Goal: Task Accomplishment & Management: Complete application form

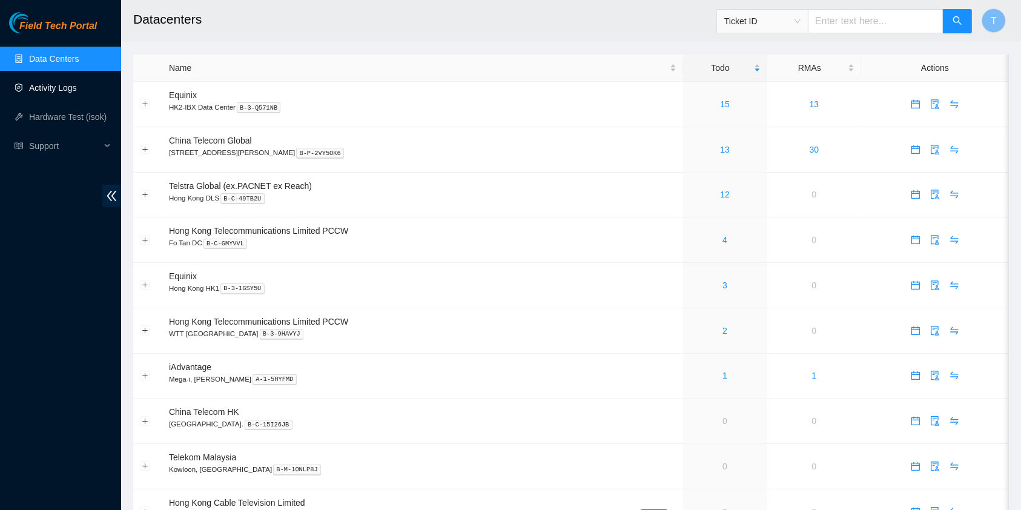
click at [54, 84] on link "Activity Logs" at bounding box center [53, 88] width 48 height 10
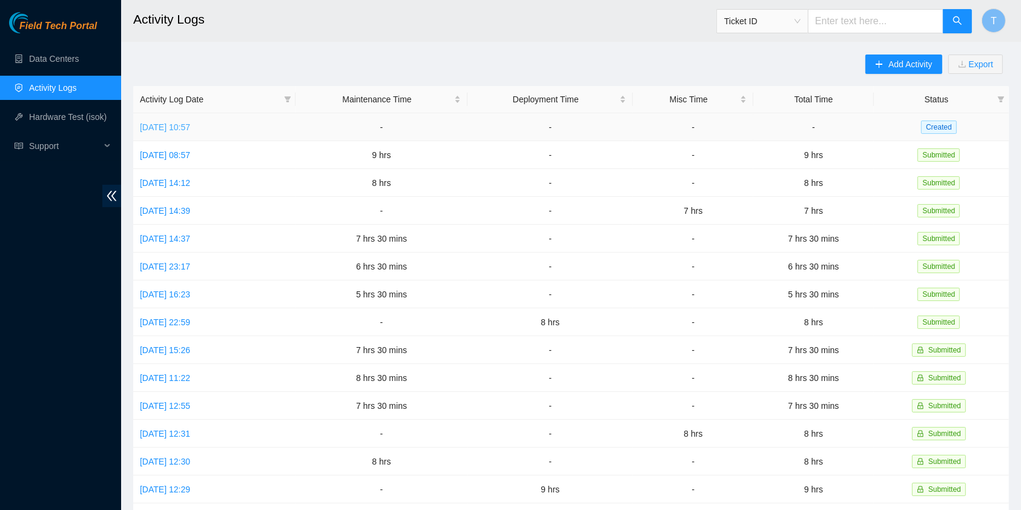
click at [190, 122] on link "Tue, 02 Sep 2025 10:57" at bounding box center [165, 127] width 50 height 10
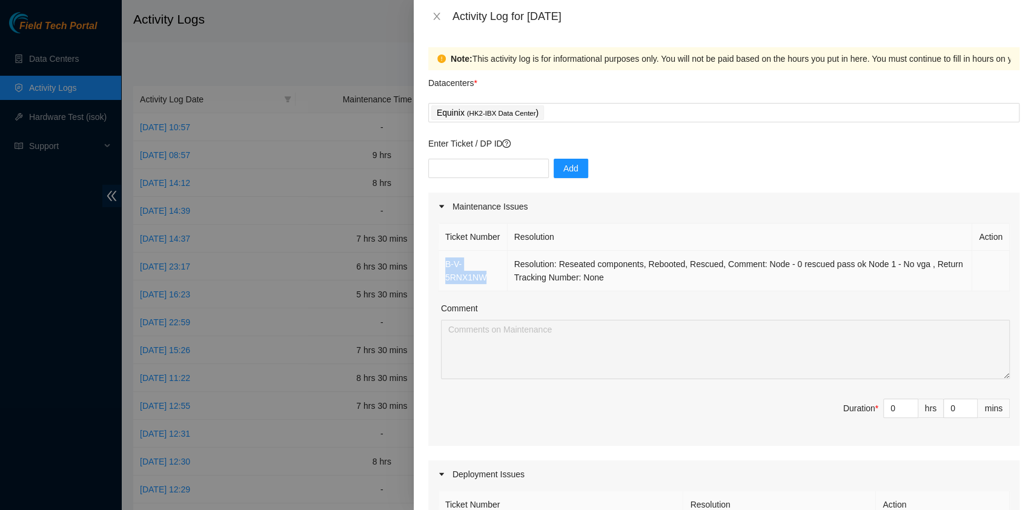
drag, startPoint x: 498, startPoint y: 292, endPoint x: 444, endPoint y: 273, distance: 57.1
click at [444, 273] on td "B-V-5RNX1NW" at bounding box center [472, 271] width 69 height 41
copy link "B-V-5RNX1NW"
click at [552, 114] on div "Equinix ( HK2-IBX Data Center )" at bounding box center [723, 112] width 585 height 17
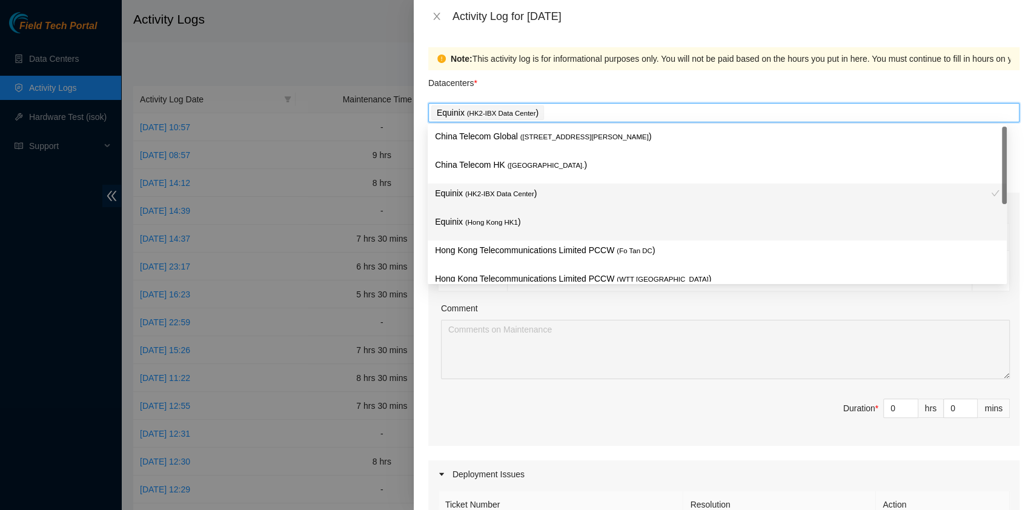
click at [535, 216] on p "Equinix ( Hong Kong HK1 )" at bounding box center [717, 222] width 564 height 14
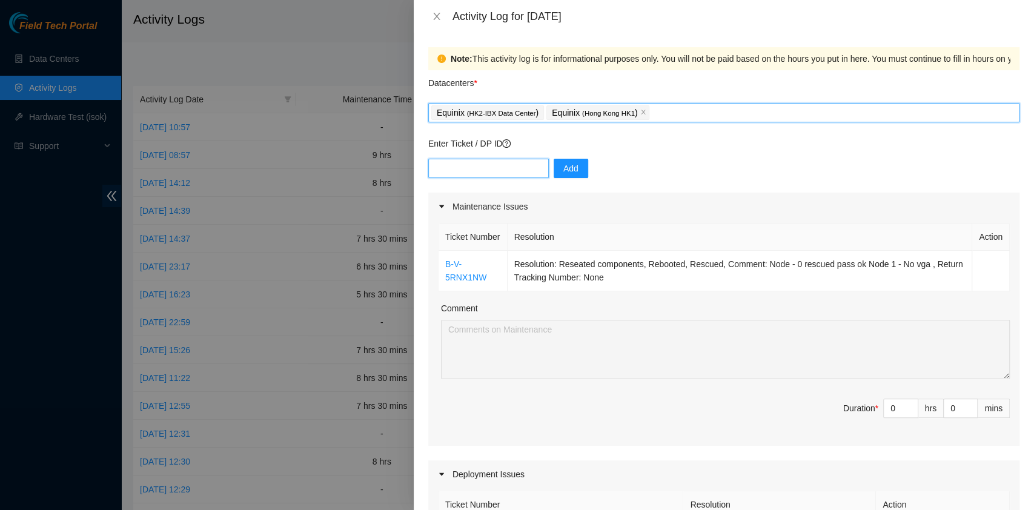
click at [439, 170] on input "text" at bounding box center [488, 168] width 120 height 19
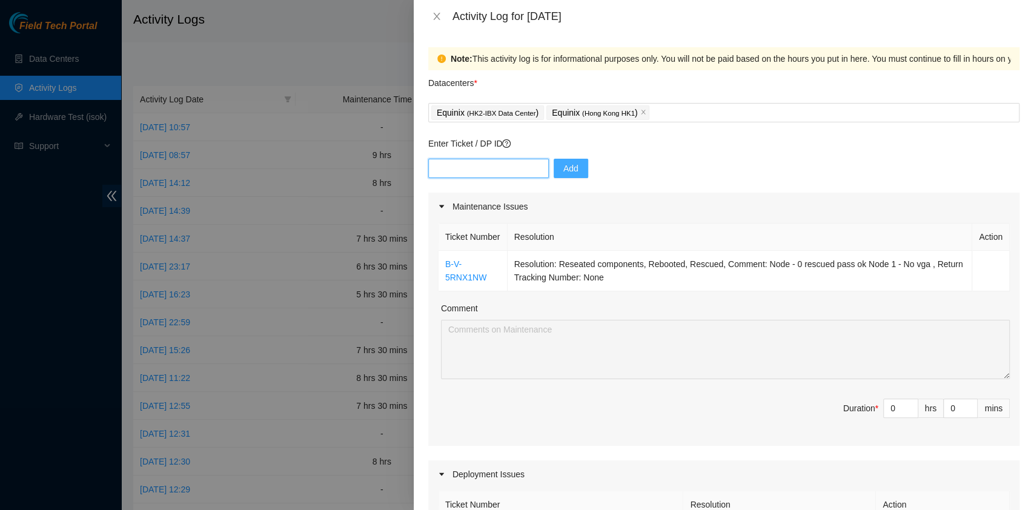
paste input "B-W-129KG8Y"
type input "B-W-129KG8Y"
click at [563, 166] on span "Add" at bounding box center [570, 168] width 15 height 13
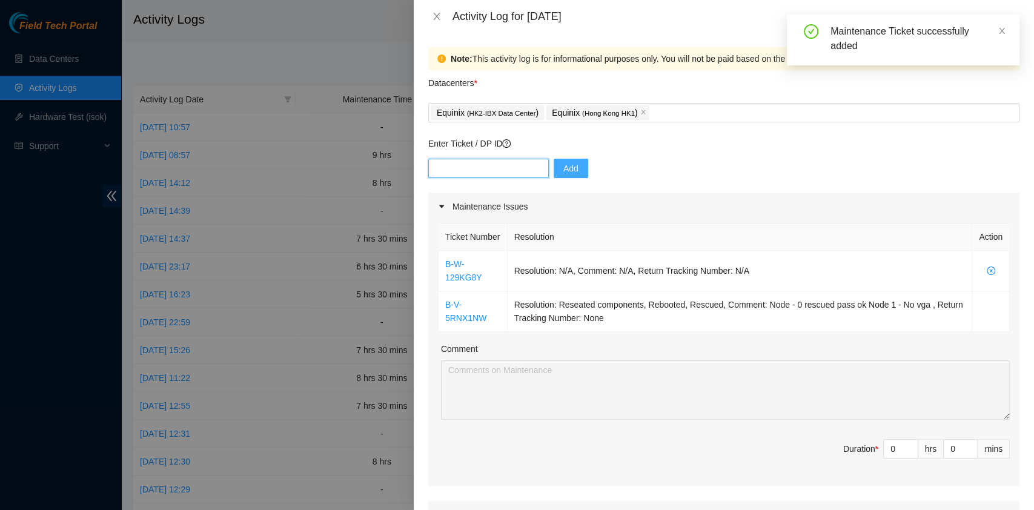
click at [496, 166] on input "text" at bounding box center [488, 168] width 120 height 19
paste input "B-V-5UN36BE"
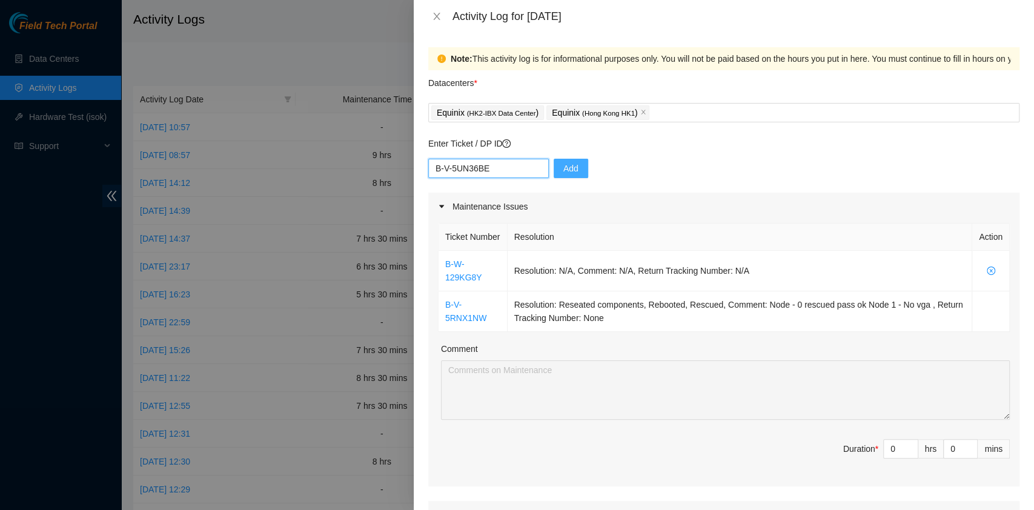
type input "B-V-5UN36BE"
click at [541, 170] on div "B-V-5UN36BE Add" at bounding box center [723, 176] width 591 height 34
click at [565, 171] on span "Add" at bounding box center [570, 168] width 15 height 13
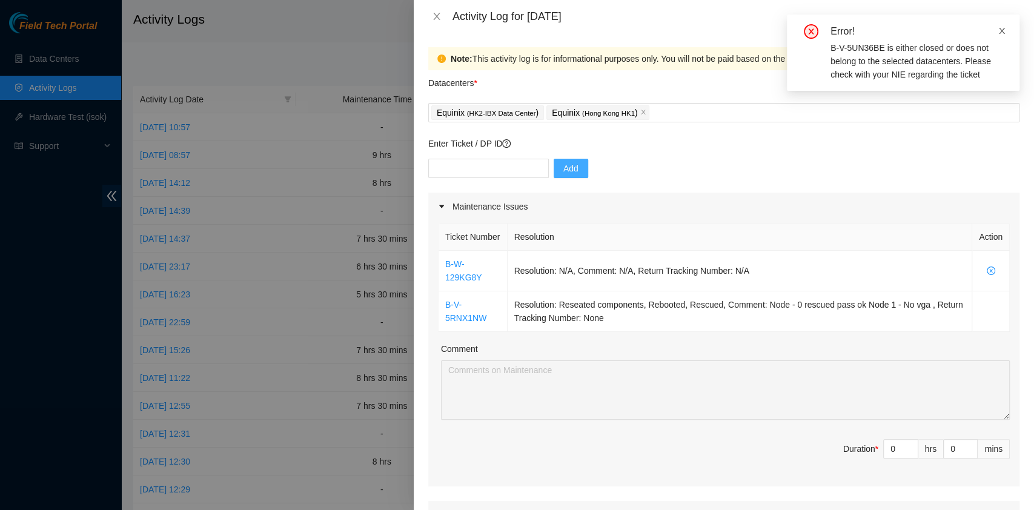
click at [1000, 28] on icon "close" at bounding box center [1001, 31] width 8 height 8
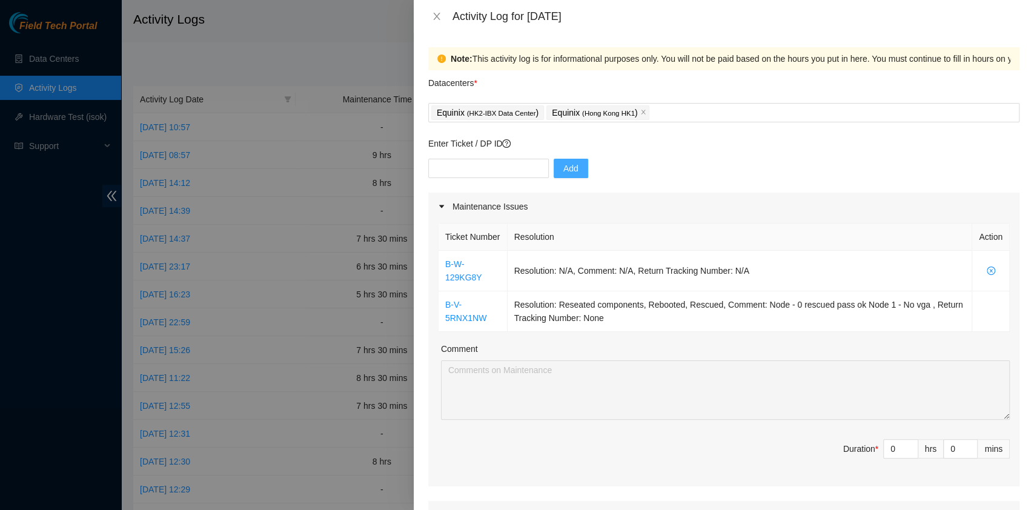
click at [498, 153] on div "Enter Ticket / DP ID Add" at bounding box center [723, 165] width 591 height 56
click at [490, 163] on input "text" at bounding box center [488, 168] width 120 height 19
paste input "B-V-5UN36BE"
click at [433, 163] on input "B-V-5UN36BE" at bounding box center [488, 168] width 120 height 19
click at [492, 163] on input "B-V-5UN36BE" at bounding box center [488, 168] width 120 height 19
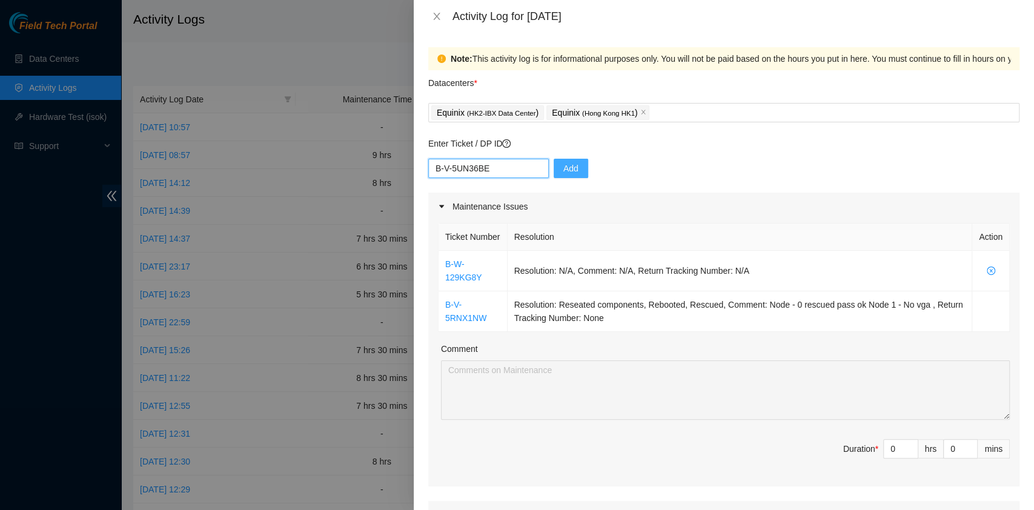
type input "B-V-5UN36BE"
click at [563, 162] on span "Add" at bounding box center [570, 168] width 15 height 13
click at [684, 114] on div "Equinix ( HK2-IBX Data Center ) Equinix ( Hong Kong HK1 )" at bounding box center [723, 112] width 585 height 17
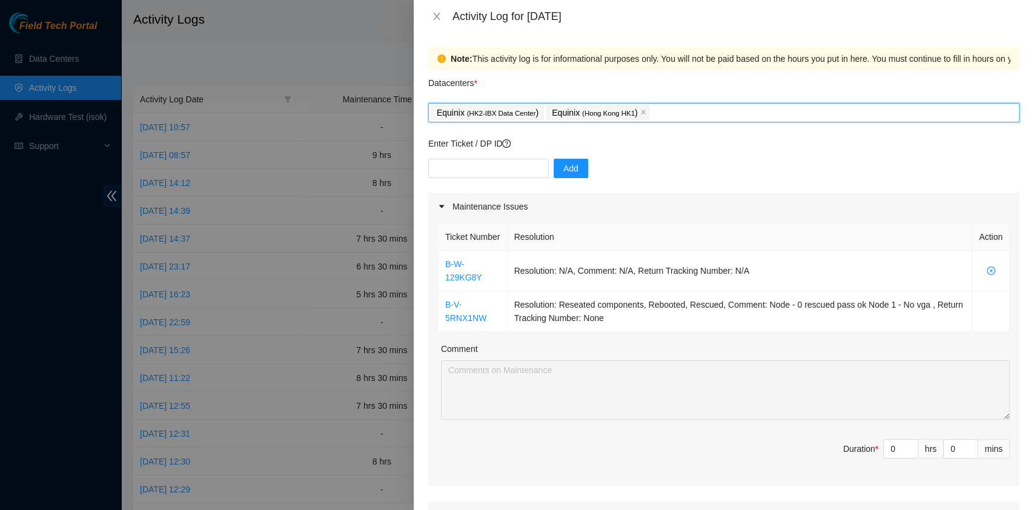
click at [684, 114] on div "Equinix ( HK2-IBX Data Center ) Equinix ( Hong Kong HK1 )" at bounding box center [723, 112] width 585 height 17
click at [466, 167] on input "text" at bounding box center [488, 168] width 120 height 19
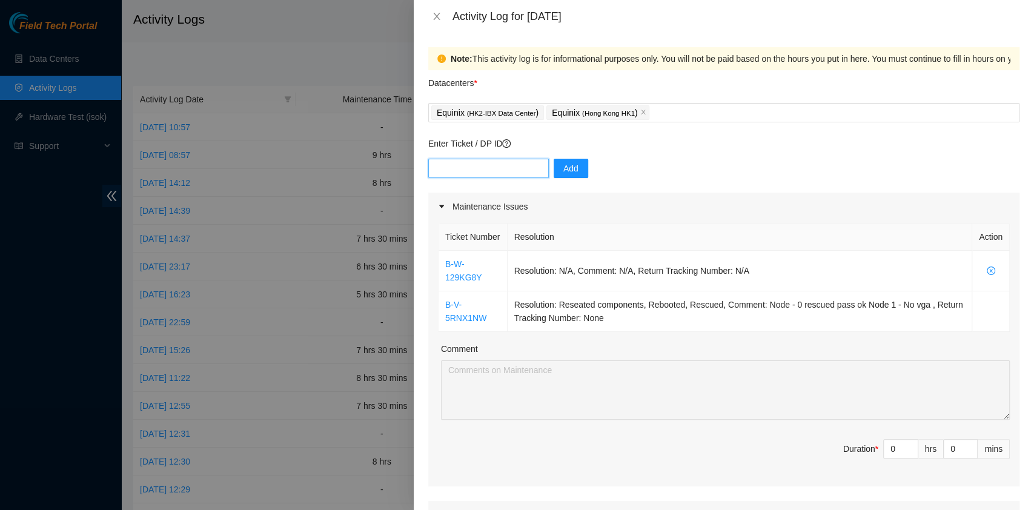
paste input "B-V-5LPFWWP"
type input "B-V-5LPFWWP"
click at [563, 172] on span "Add" at bounding box center [570, 168] width 15 height 13
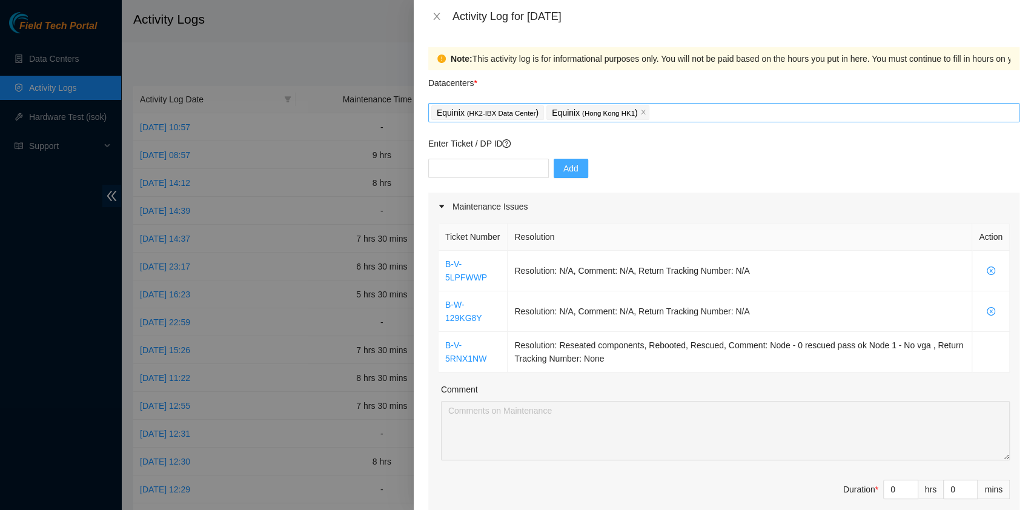
click at [679, 105] on div "Equinix ( HK2-IBX Data Center ) Equinix ( Hong Kong HK1 )" at bounding box center [723, 112] width 585 height 17
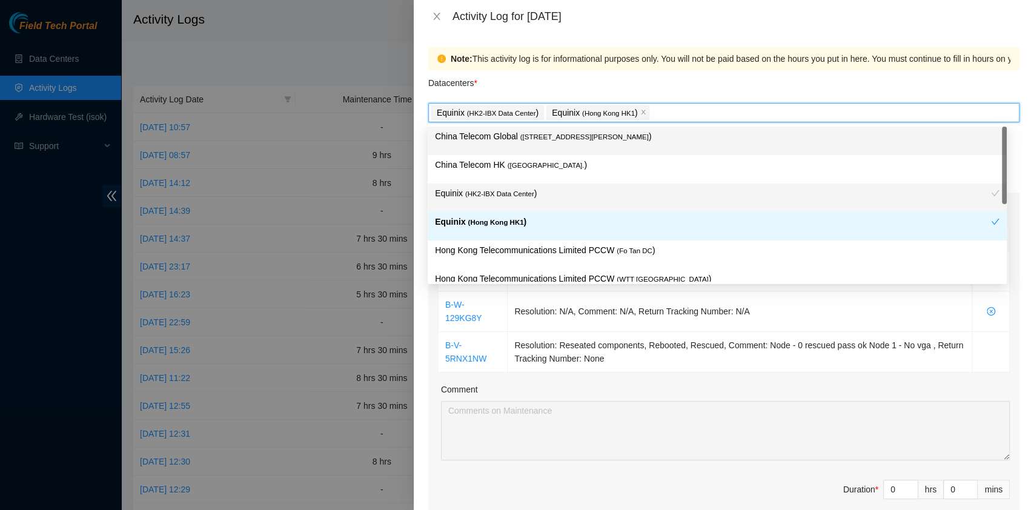
click at [625, 136] on span "( Room B11, 2/F, 18 Chun Yat Street, TKO , Hong Kong" at bounding box center [584, 136] width 128 height 7
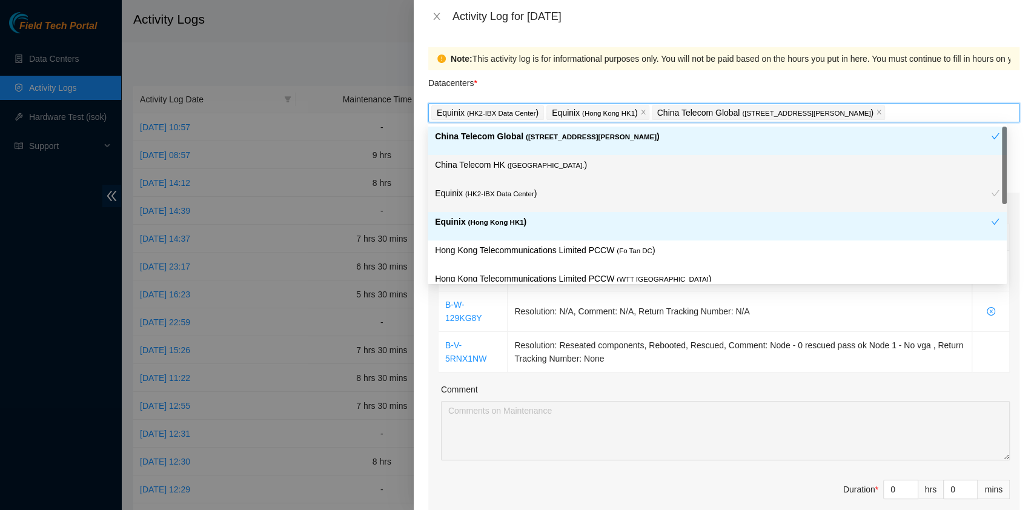
click at [562, 170] on p "China Telecom HK ( Hong Kong. )" at bounding box center [717, 165] width 564 height 14
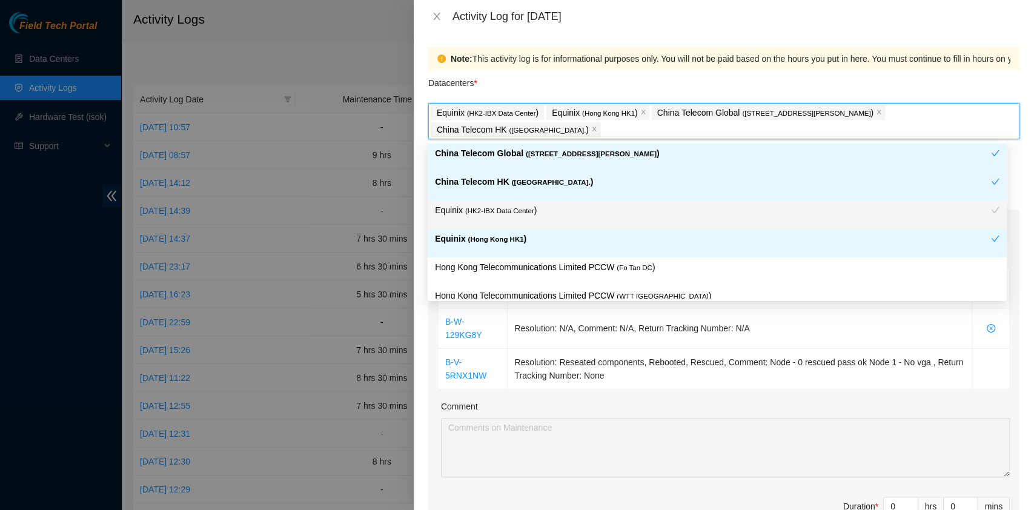
click at [585, 260] on p "Hong Kong Telecommunications Limited PCCW ( Fo Tan DC )" at bounding box center [717, 267] width 564 height 14
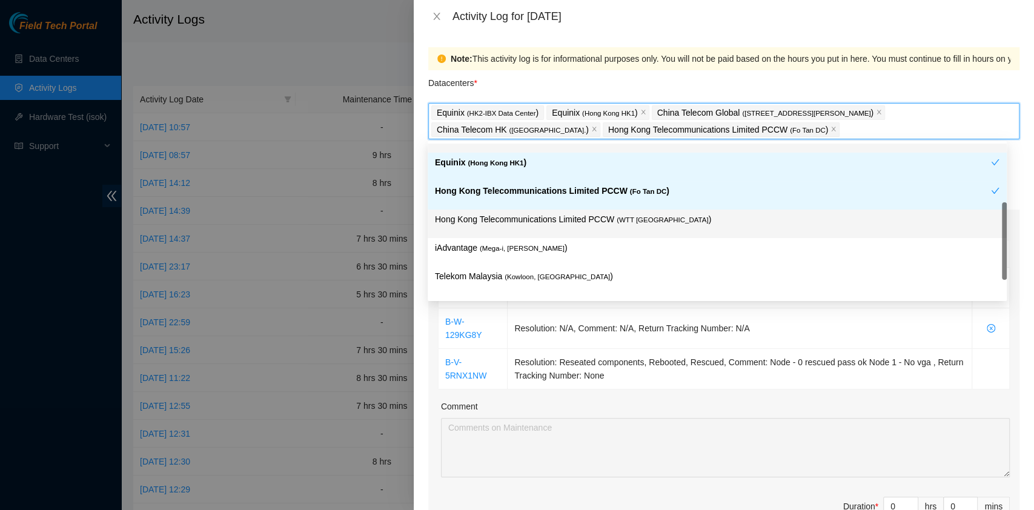
click at [600, 237] on div "China Telecom Global ( Room B11, 2/F, 18 Chun Yat Street, TKO , Hong Kong ) Chi…" at bounding box center [716, 195] width 579 height 256
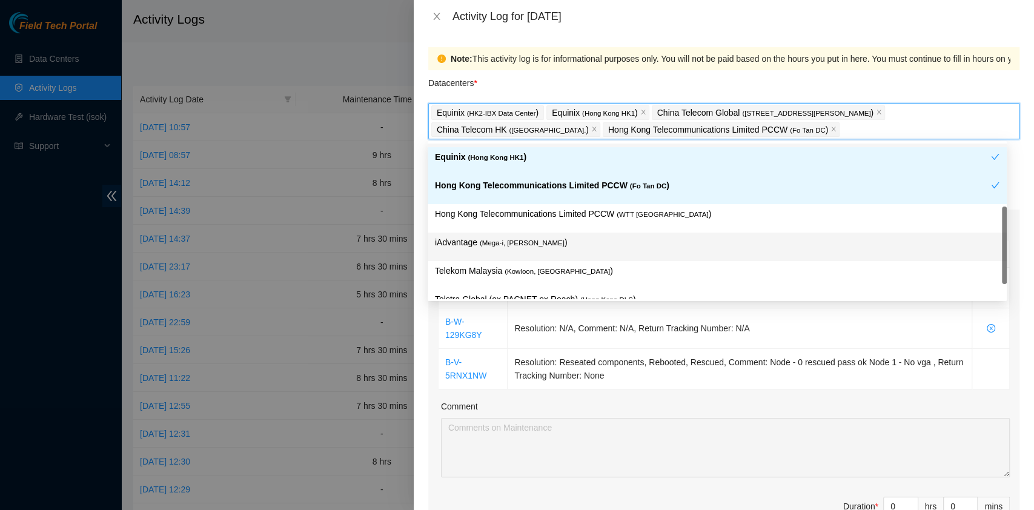
click at [570, 237] on p "iAdvantage ( Mega-i, Chai Wan )" at bounding box center [717, 243] width 564 height 14
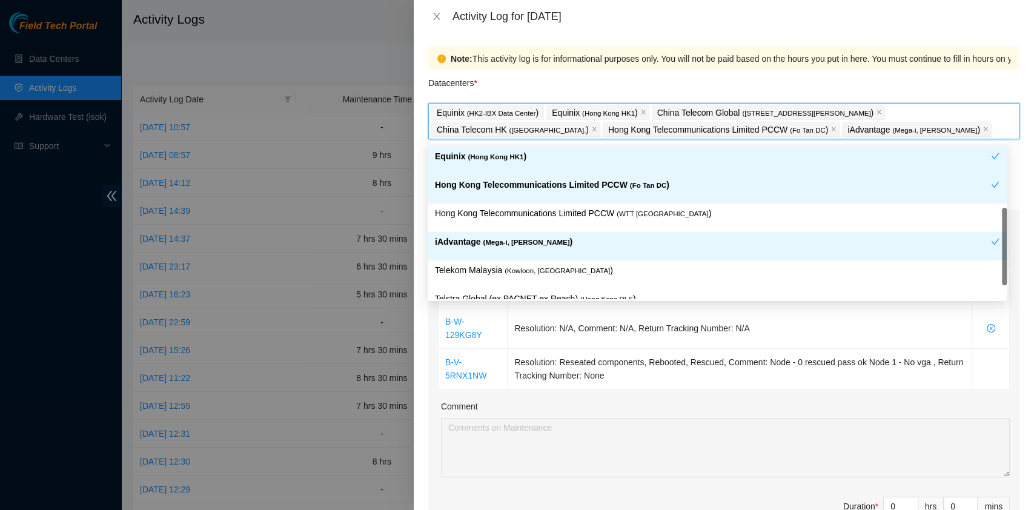
scroll to position [82, 0]
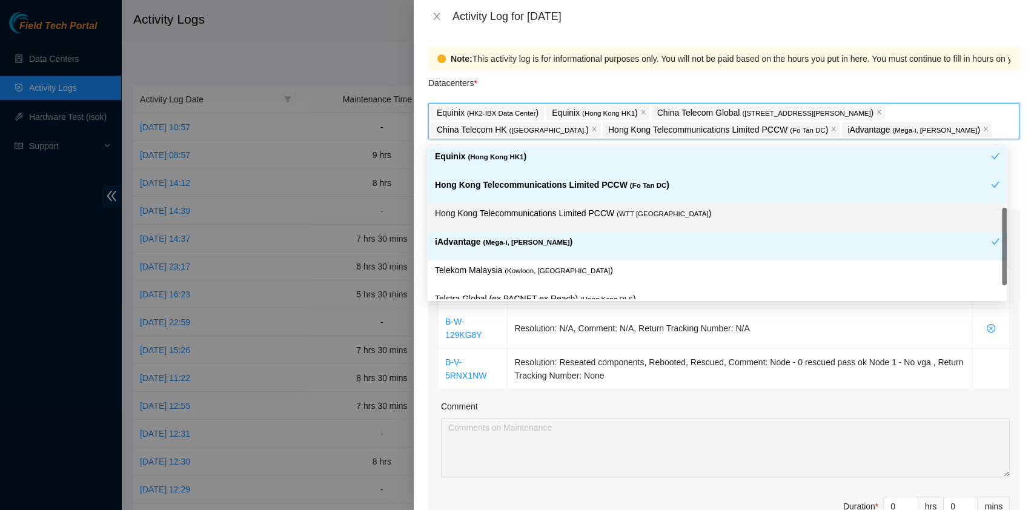
click at [564, 220] on div "Hong Kong Telecommunications Limited PCCW ( WTT DC )" at bounding box center [717, 217] width 564 height 22
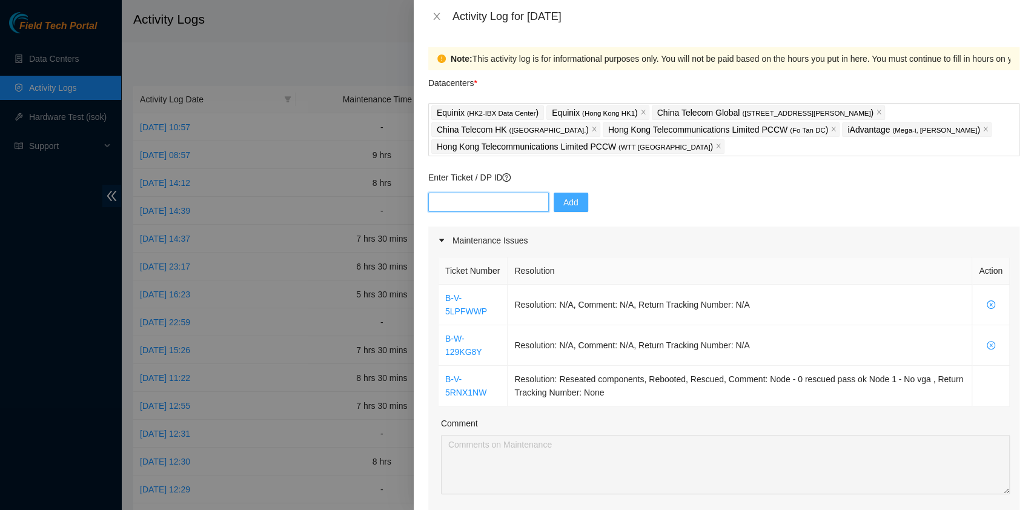
click at [510, 206] on input "text" at bounding box center [488, 202] width 120 height 19
paste input "B-V-5UN36BE"
type input "B-V-5UN36BE"
click at [563, 199] on span "Add" at bounding box center [570, 202] width 15 height 13
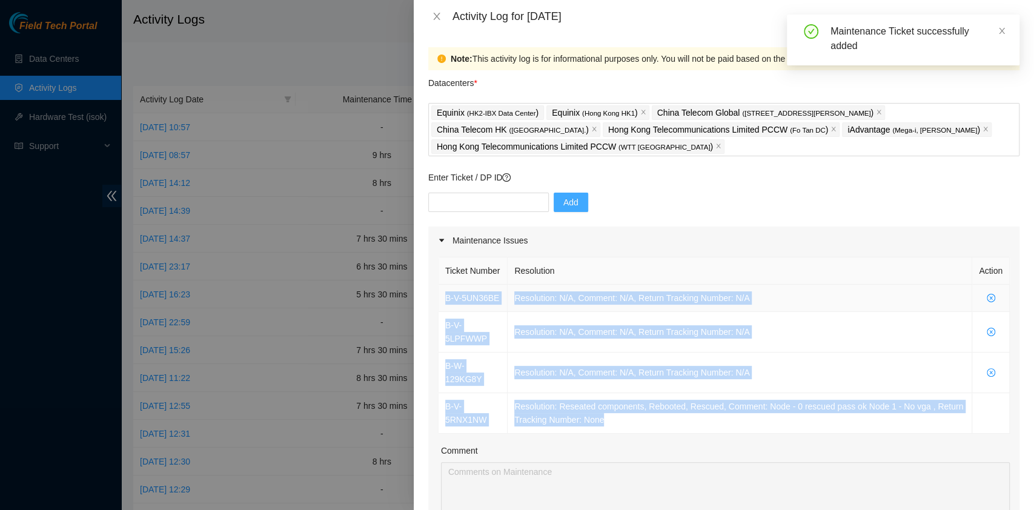
drag, startPoint x: 659, startPoint y: 421, endPoint x: 443, endPoint y: 312, distance: 241.5
click at [443, 312] on tbody "B-V-5UN36BE Resolution: N/A, Comment: N/A, Return Tracking Number: N/A B-V-5LPF…" at bounding box center [723, 359] width 571 height 149
copy tbody "B-V-5UN36BE Resolution: N/A, Comment: N/A, Return Tracking Number: N/A B-V-5LPF…"
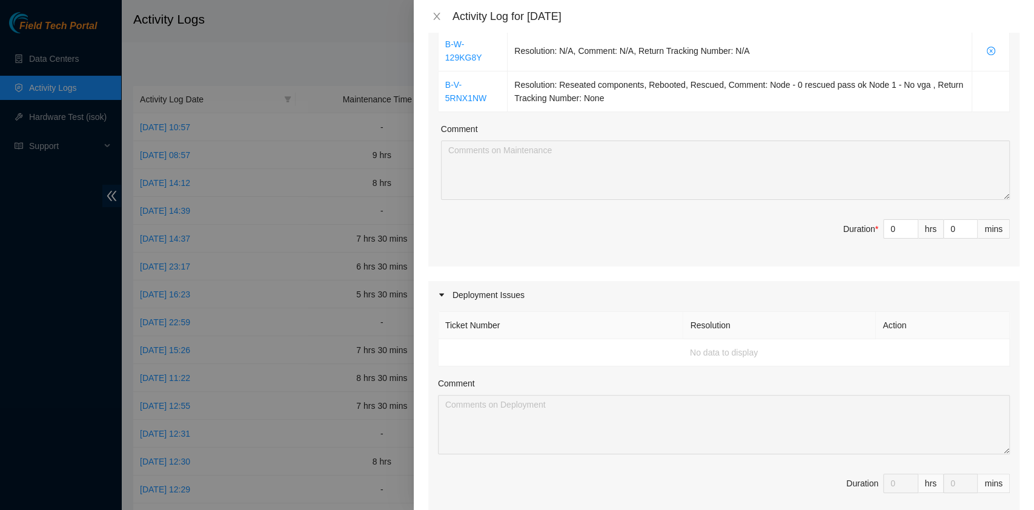
scroll to position [322, 0]
drag, startPoint x: 882, startPoint y: 232, endPoint x: 848, endPoint y: 230, distance: 34.6
click at [848, 230] on span "Duration * 0 hrs 0 mins" at bounding box center [724, 236] width 572 height 34
type input "7"
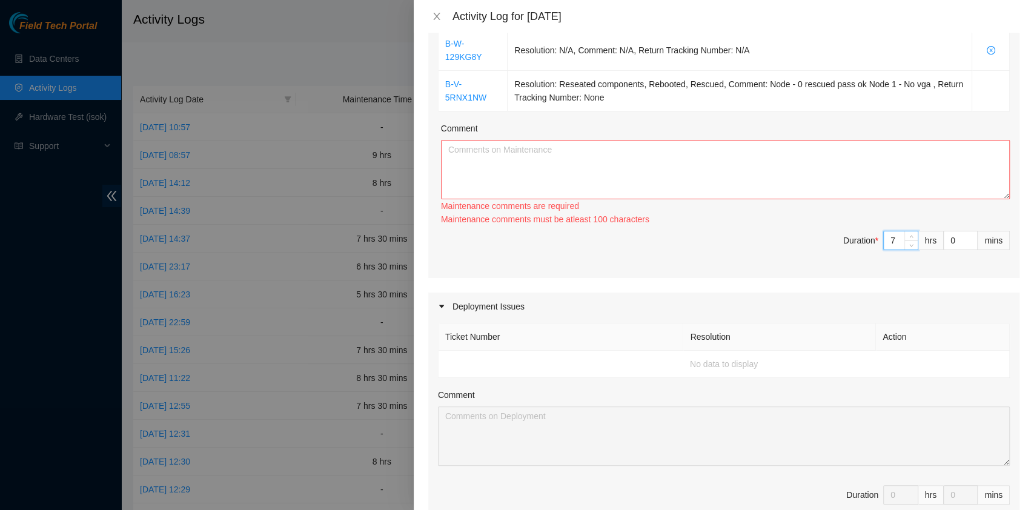
type input "7"
click at [676, 157] on textarea "Comment" at bounding box center [725, 169] width 569 height 59
paste textarea "B-V-5UN36BE Resolution: N/A, Comment: N/A, Return Tracking Number: N/A B-V-5LPF…"
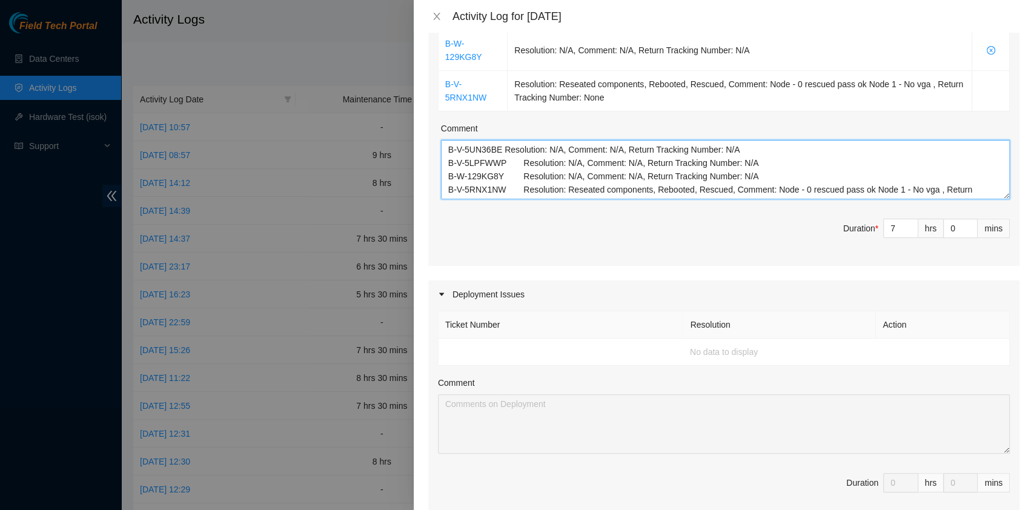
scroll to position [10, 0]
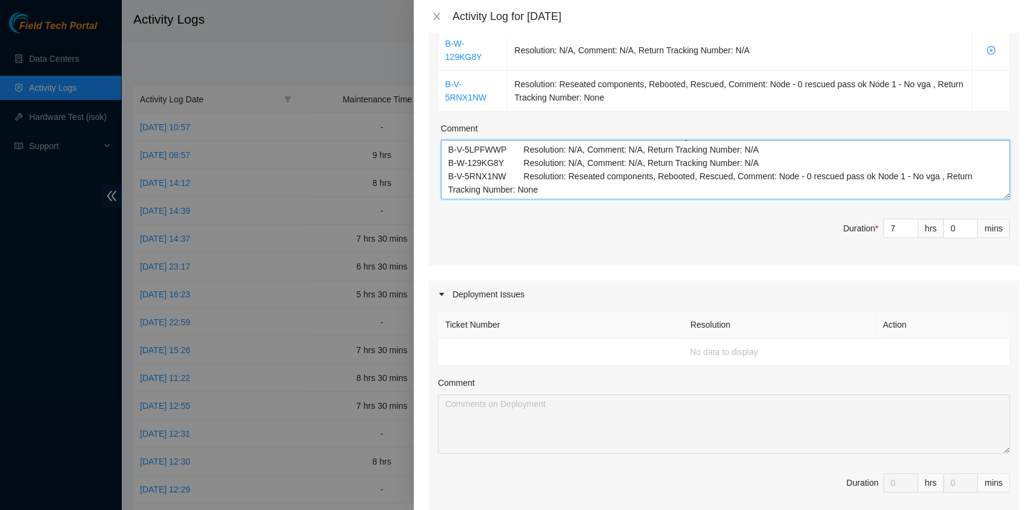
paste textarea "B-V-5TDIY4O B-V-5SU46ET B-V-5RNX1NW B-V-5LPFWWP B-W-129KG8Y Tracking - 41732842…"
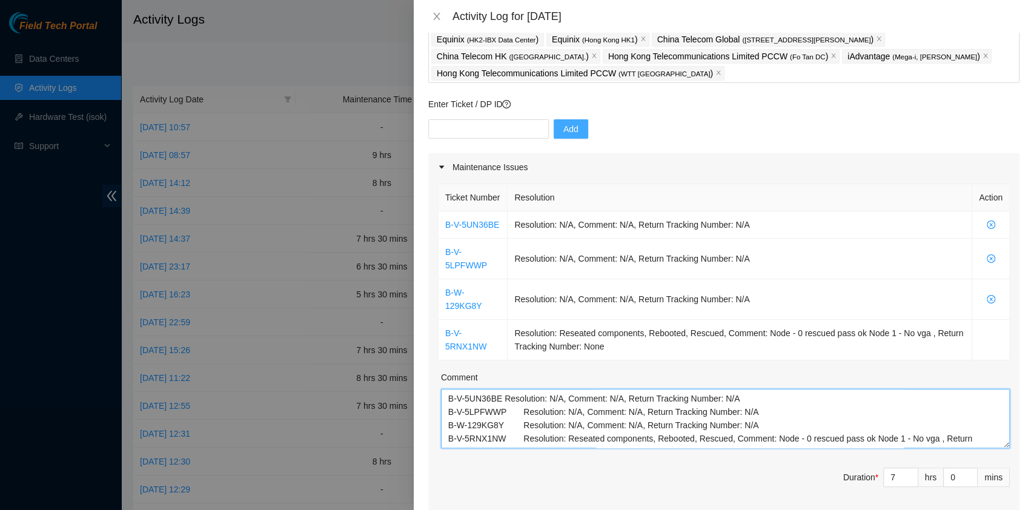
scroll to position [74, 0]
type textarea "B-V-5UN36BE Resolution: N/A, Comment: N/A, Return Tracking Number: N/A B-V-5LPF…"
drag, startPoint x: 493, startPoint y: 345, endPoint x: 446, endPoint y: 331, distance: 49.1
click at [446, 331] on td "B-V-5RNX1NW" at bounding box center [472, 338] width 69 height 41
copy link "B-V-5RNX1NW"
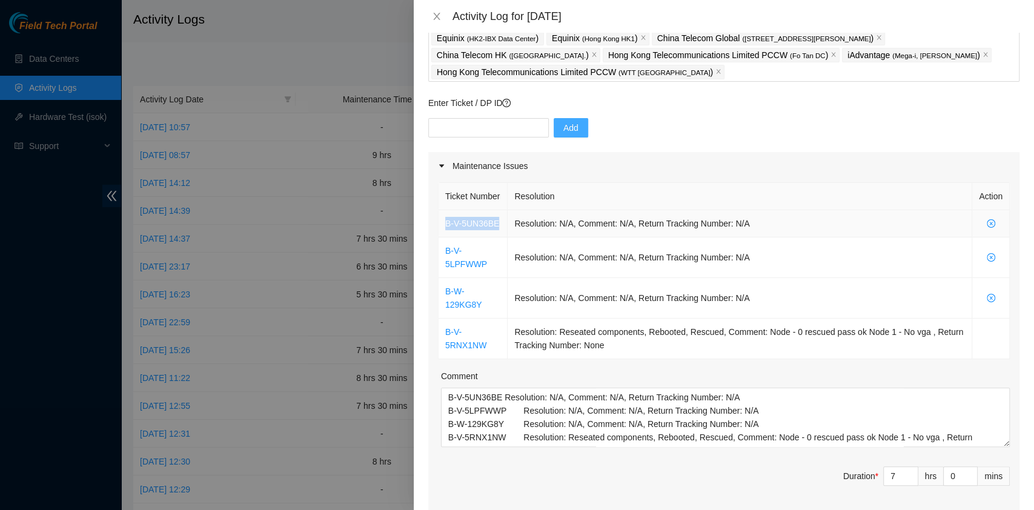
drag, startPoint x: 503, startPoint y: 237, endPoint x: 446, endPoint y: 229, distance: 58.1
click at [446, 229] on td "B-V-5UN36BE" at bounding box center [472, 223] width 69 height 27
copy link "B-V-5UN36BE"
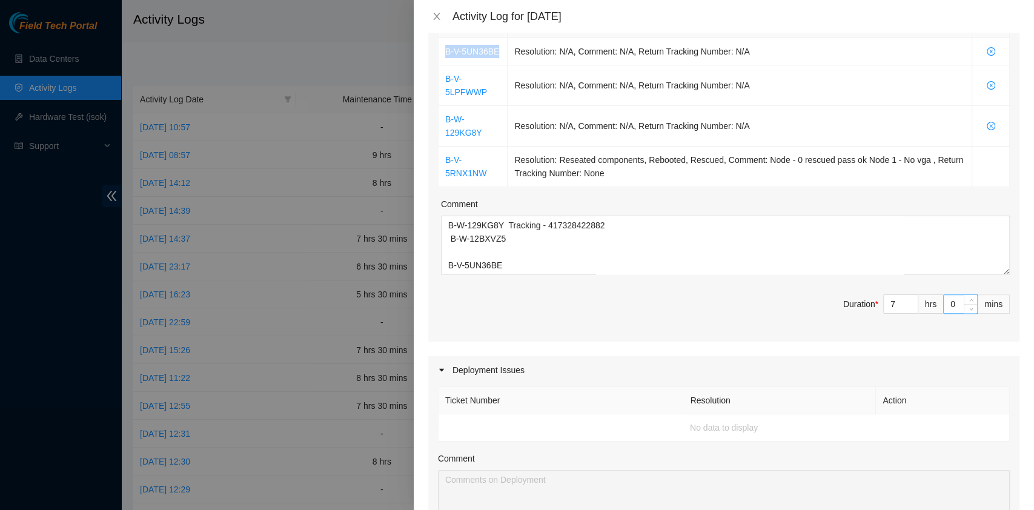
scroll to position [246, 0]
click at [943, 305] on input "0" at bounding box center [959, 304] width 33 height 18
type input "30"
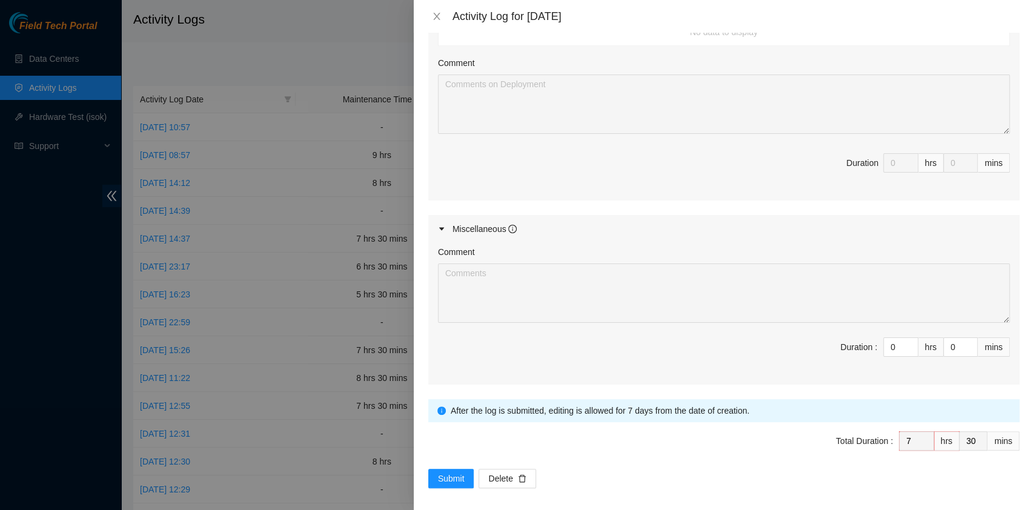
scroll to position [648, 0]
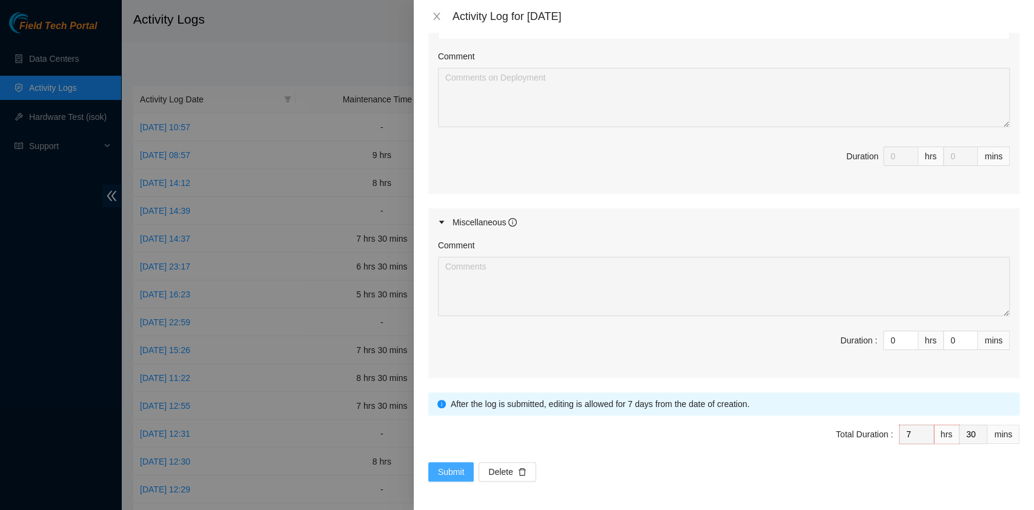
type input "30"
click at [446, 465] on span "Submit" at bounding box center [451, 471] width 27 height 13
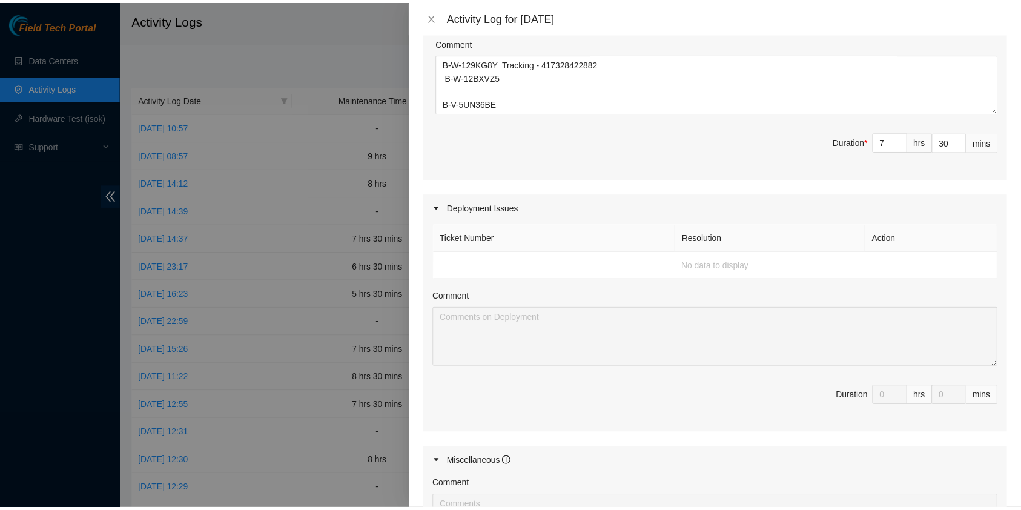
scroll to position [407, 0]
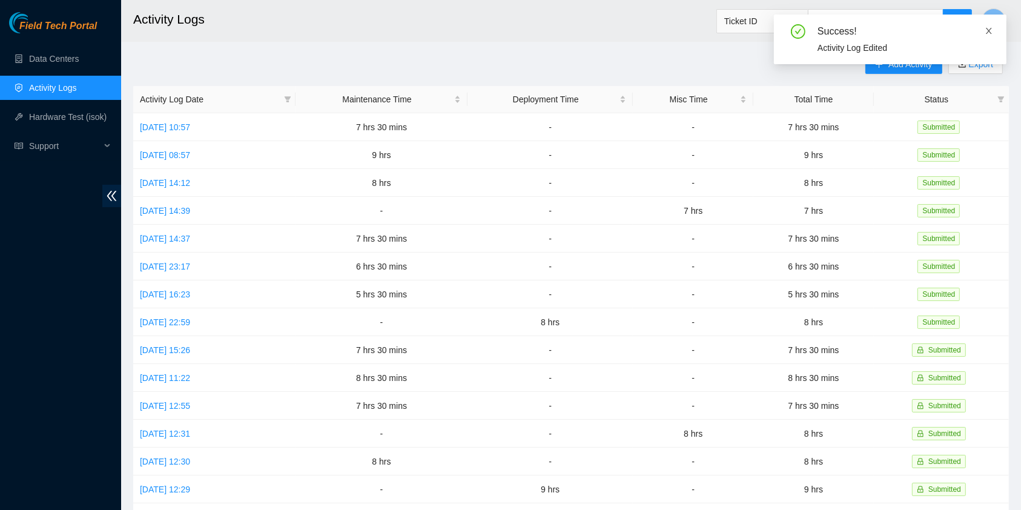
click at [989, 28] on icon "close" at bounding box center [988, 31] width 8 height 8
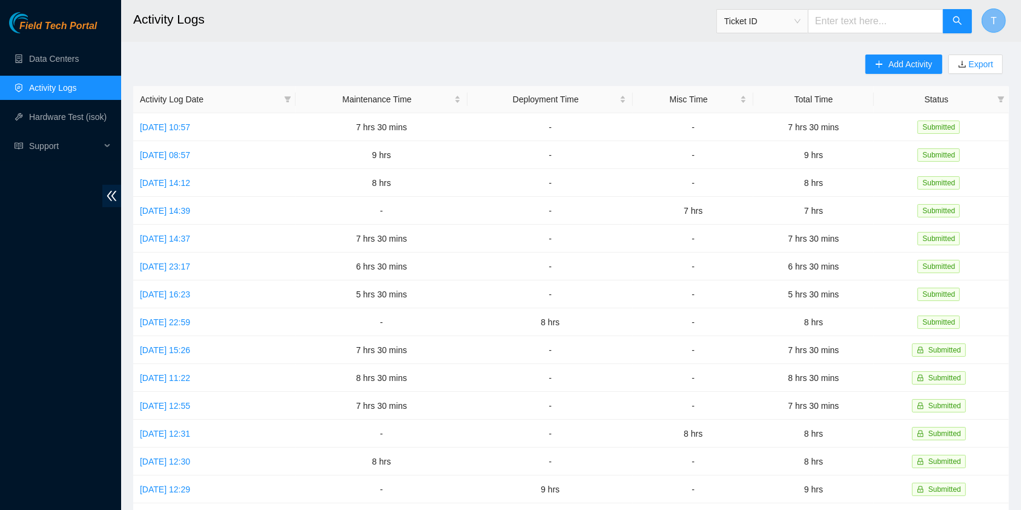
click at [998, 16] on button "T" at bounding box center [993, 20] width 24 height 24
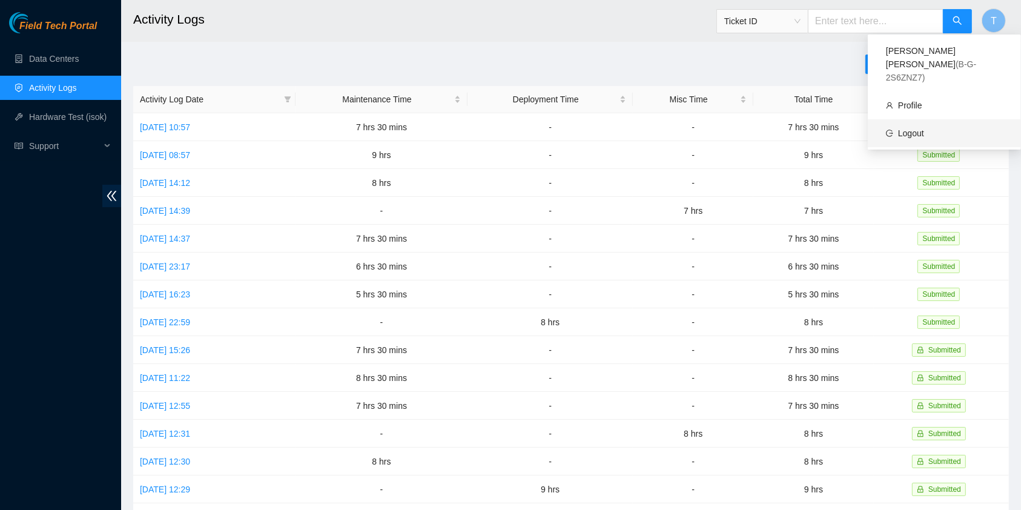
click at [924, 128] on link "Logout" at bounding box center [911, 133] width 26 height 10
